Goal: Transaction & Acquisition: Purchase product/service

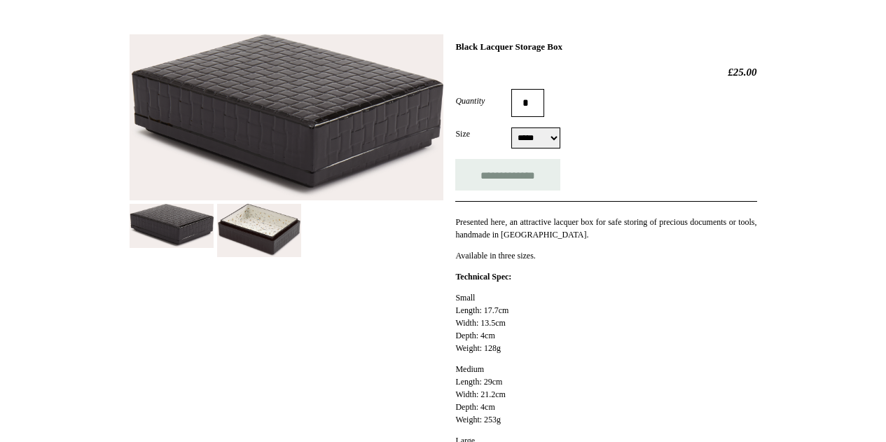
scroll to position [210, 0]
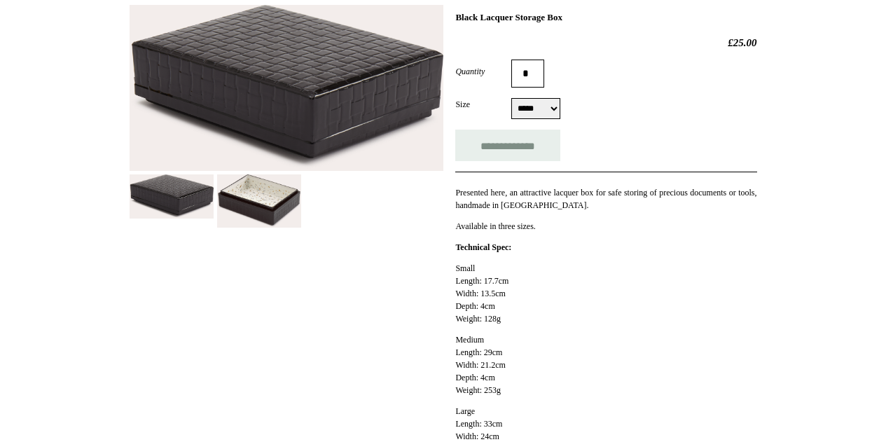
click at [184, 218] on img at bounding box center [172, 196] width 84 height 44
click at [193, 184] on img at bounding box center [172, 196] width 84 height 44
click at [302, 213] on div at bounding box center [287, 111] width 314 height 234
click at [272, 214] on img at bounding box center [259, 201] width 84 height 54
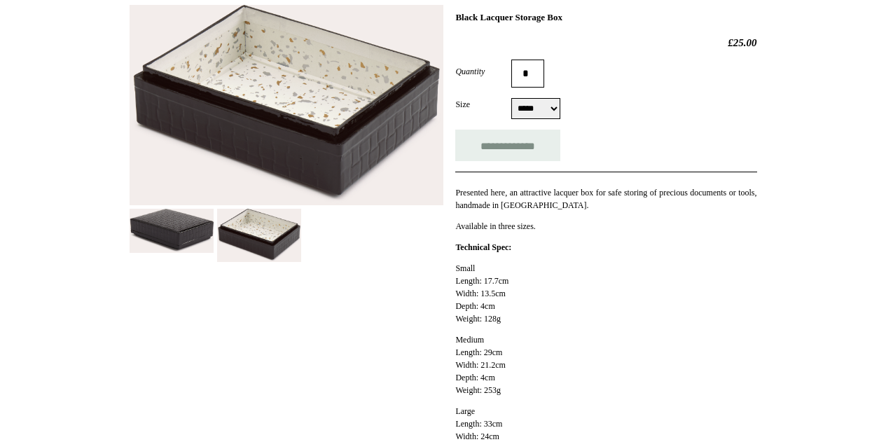
click at [185, 209] on img at bounding box center [172, 231] width 84 height 44
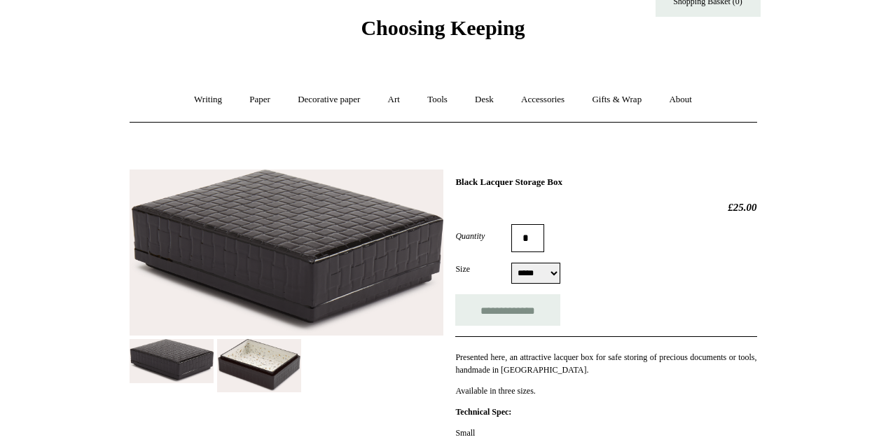
scroll to position [0, 0]
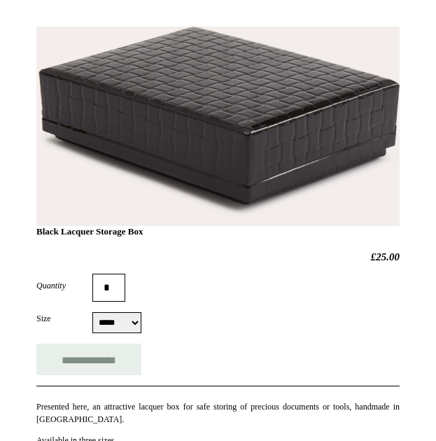
scroll to position [70, 0]
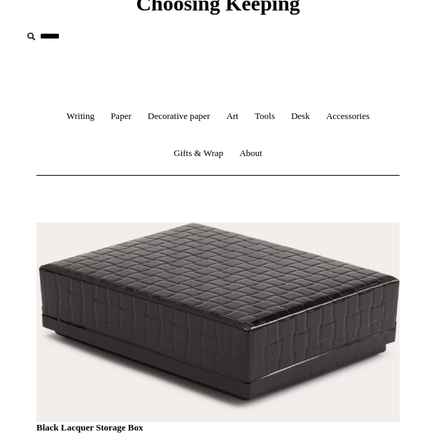
click at [230, 276] on h1 "Black Lacquer Storage Box" at bounding box center [218, 340] width 364 height 186
click at [227, 296] on h1 "Black Lacquer Storage Box" at bounding box center [218, 340] width 364 height 186
click at [229, 296] on h1 "Black Lacquer Storage Box" at bounding box center [218, 340] width 364 height 186
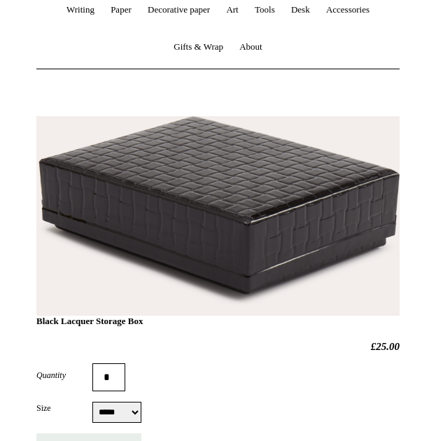
scroll to position [210, 0]
